Goal: Information Seeking & Learning: Learn about a topic

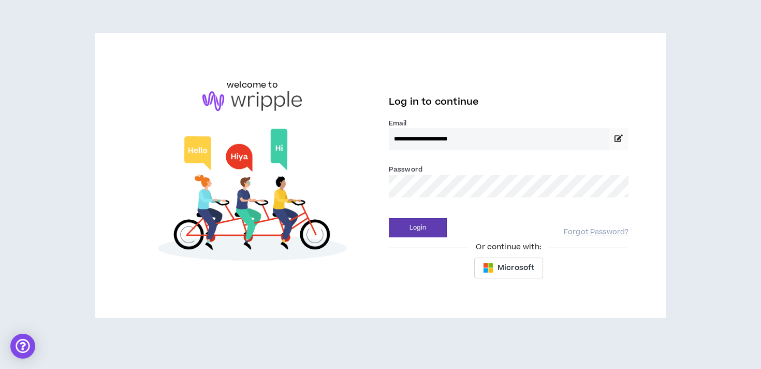
click at [389, 218] on button "Login" at bounding box center [418, 227] width 58 height 19
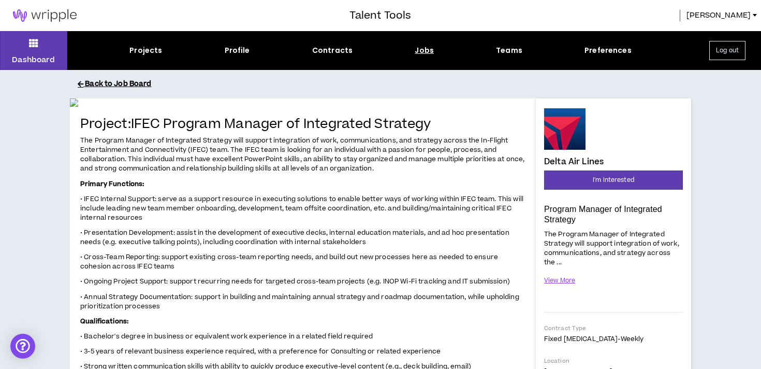
click at [128, 82] on button "Back to Job Board" at bounding box center [388, 84] width 621 height 18
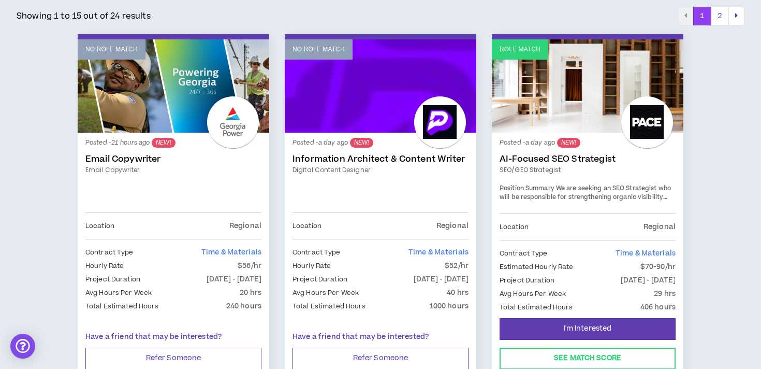
scroll to position [183, 0]
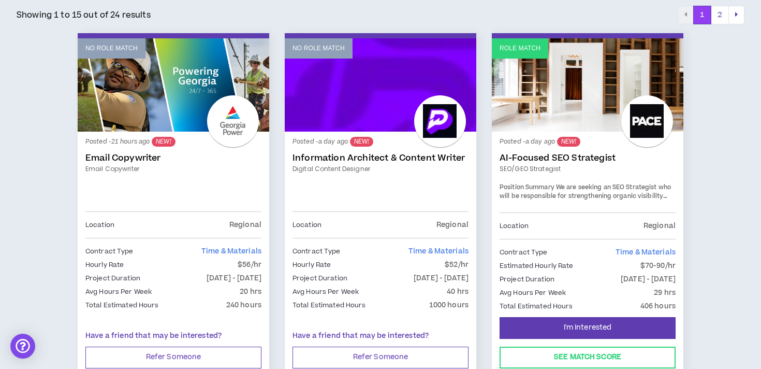
click at [543, 90] on link "Role Match" at bounding box center [588, 84] width 192 height 93
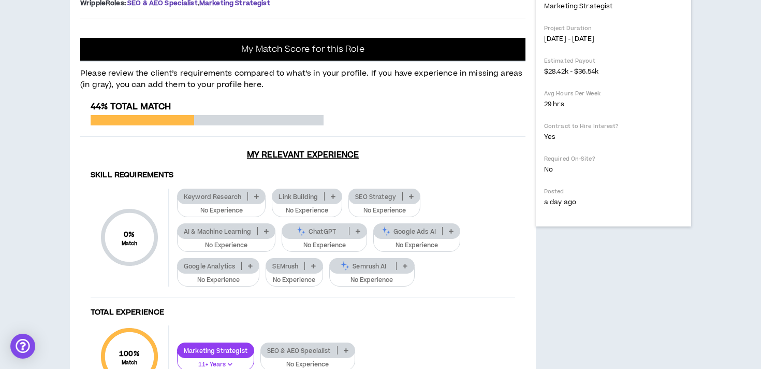
scroll to position [378, 0]
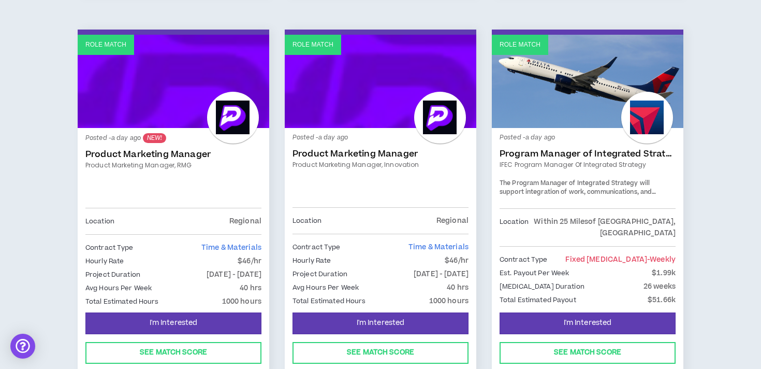
scroll to position [570, 0]
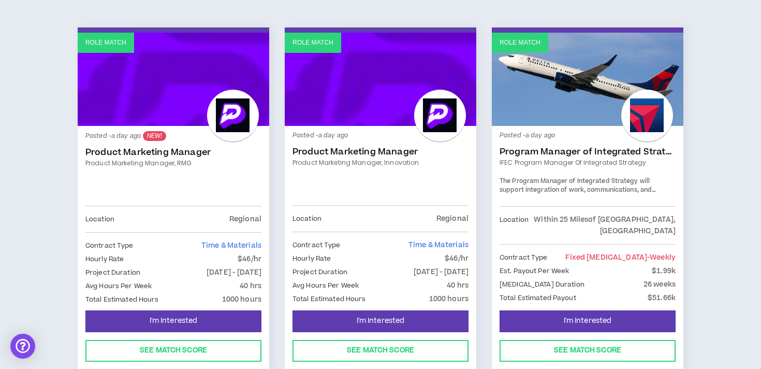
click at [188, 153] on link "Product Marketing Manager" at bounding box center [173, 152] width 176 height 10
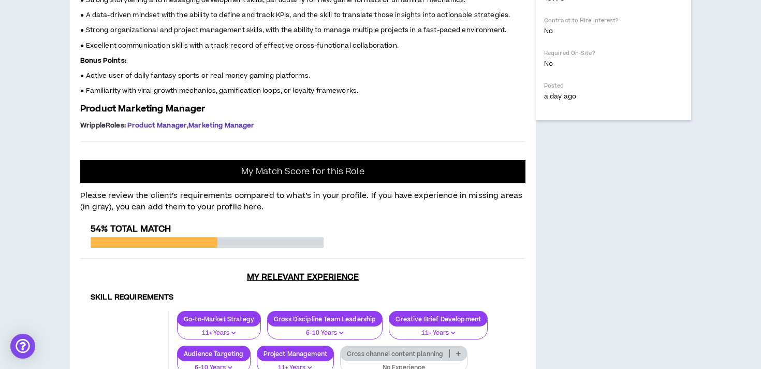
scroll to position [465, 0]
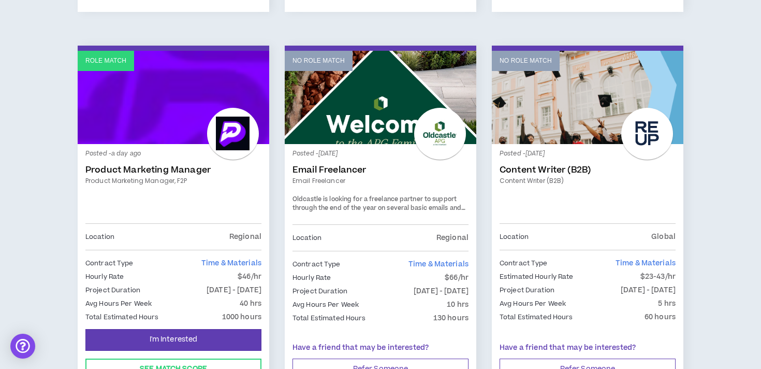
scroll to position [935, 0]
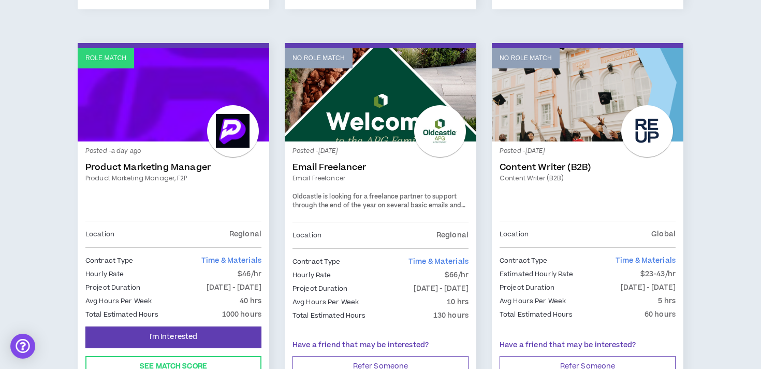
click at [360, 183] on div "Posted - 2 days ago Email Freelancer Email Freelancer Oldcastle is looking for …" at bounding box center [381, 185] width 176 height 72
click at [358, 204] on span "Oldcastle is looking for a freelance partner to support through the end of the …" at bounding box center [379, 205] width 173 height 27
click at [349, 128] on link "No Role Match" at bounding box center [381, 94] width 192 height 93
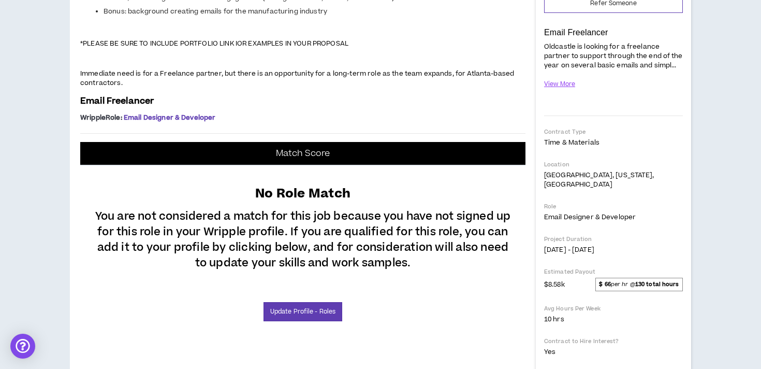
scroll to position [195, 0]
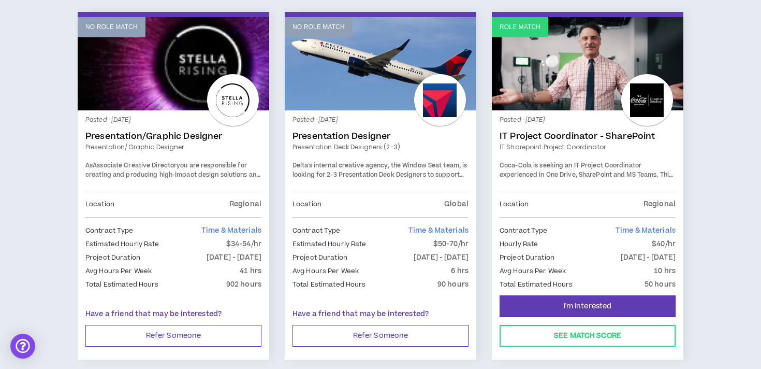
scroll to position [1801, 0]
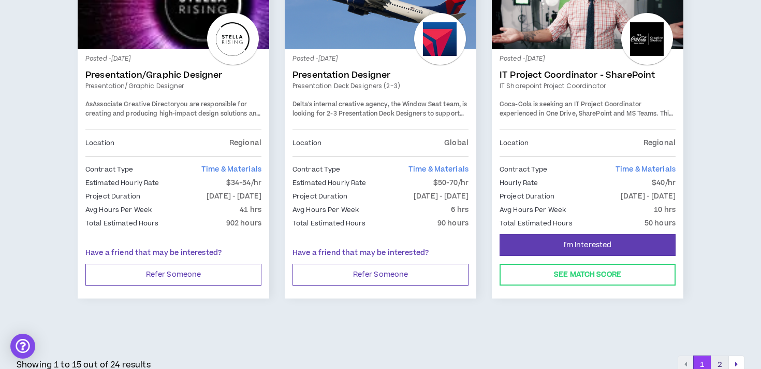
click at [721, 355] on button "2" at bounding box center [720, 364] width 18 height 19
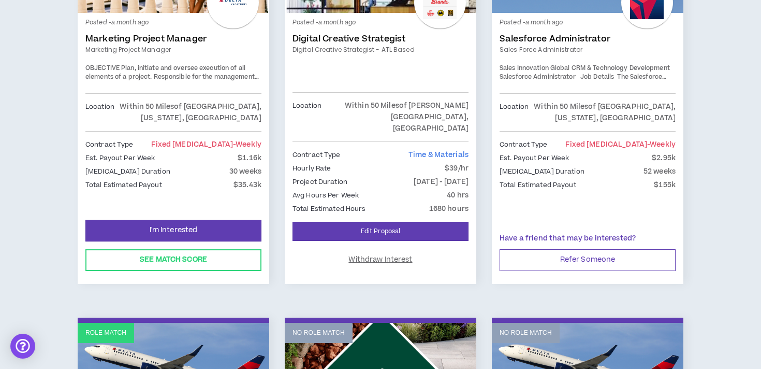
scroll to position [6, 0]
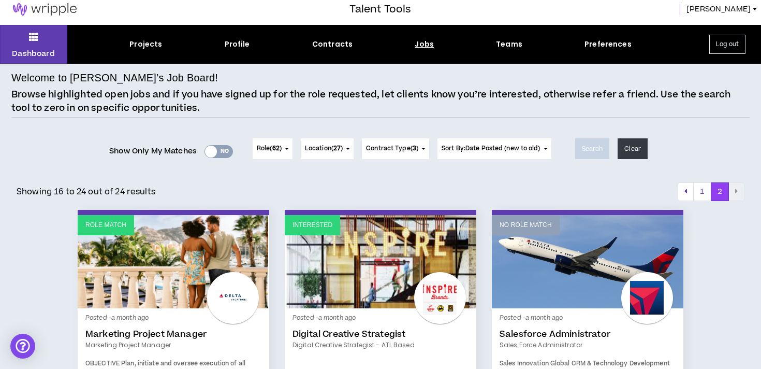
drag, startPoint x: 148, startPoint y: 94, endPoint x: 272, endPoint y: 7, distance: 151.4
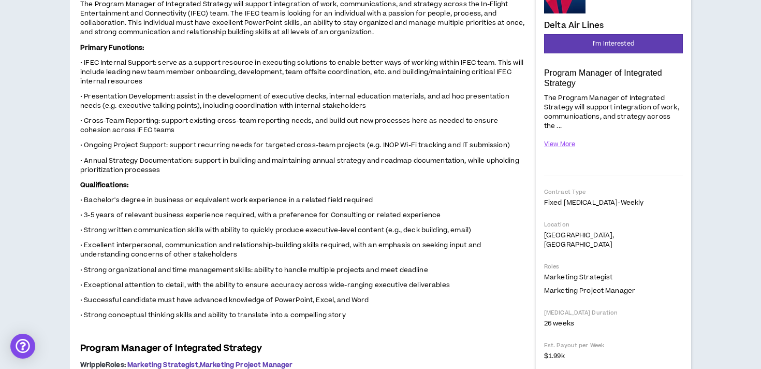
scroll to position [50, 0]
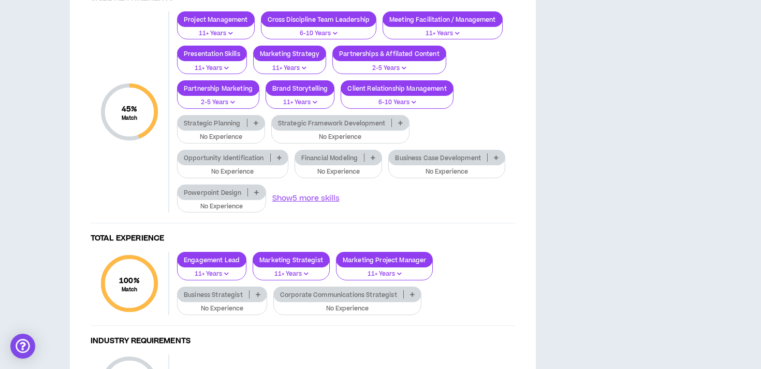
scroll to position [804, 0]
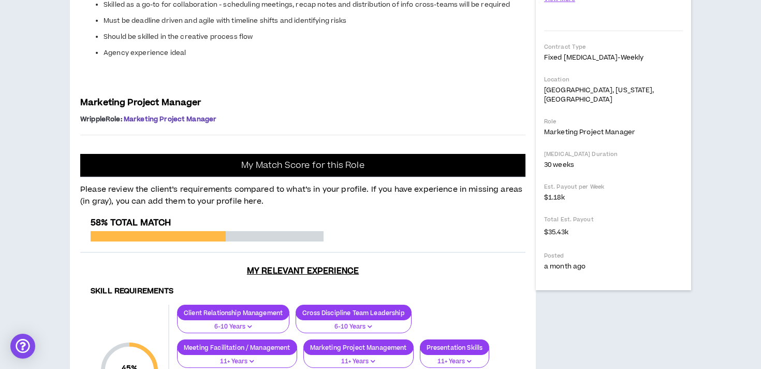
scroll to position [272, 0]
